Goal: Task Accomplishment & Management: Manage account settings

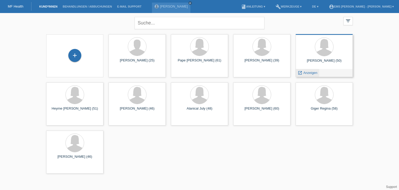
click at [314, 73] on span "Anzeigen" at bounding box center [310, 73] width 14 height 4
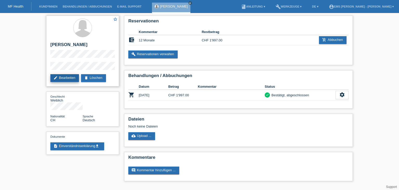
click at [68, 78] on link "edit Bearbeiten" at bounding box center [64, 78] width 29 height 8
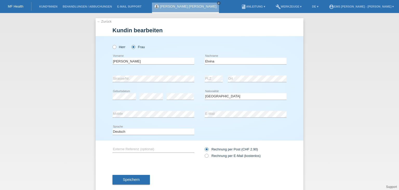
select select "CH"
click at [131, 179] on span "Speichern" at bounding box center [131, 179] width 17 height 4
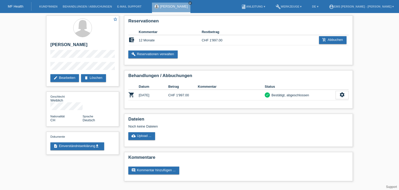
click at [17, 4] on link "MF Health" at bounding box center [16, 6] width 16 height 4
